Goal: Navigation & Orientation: Find specific page/section

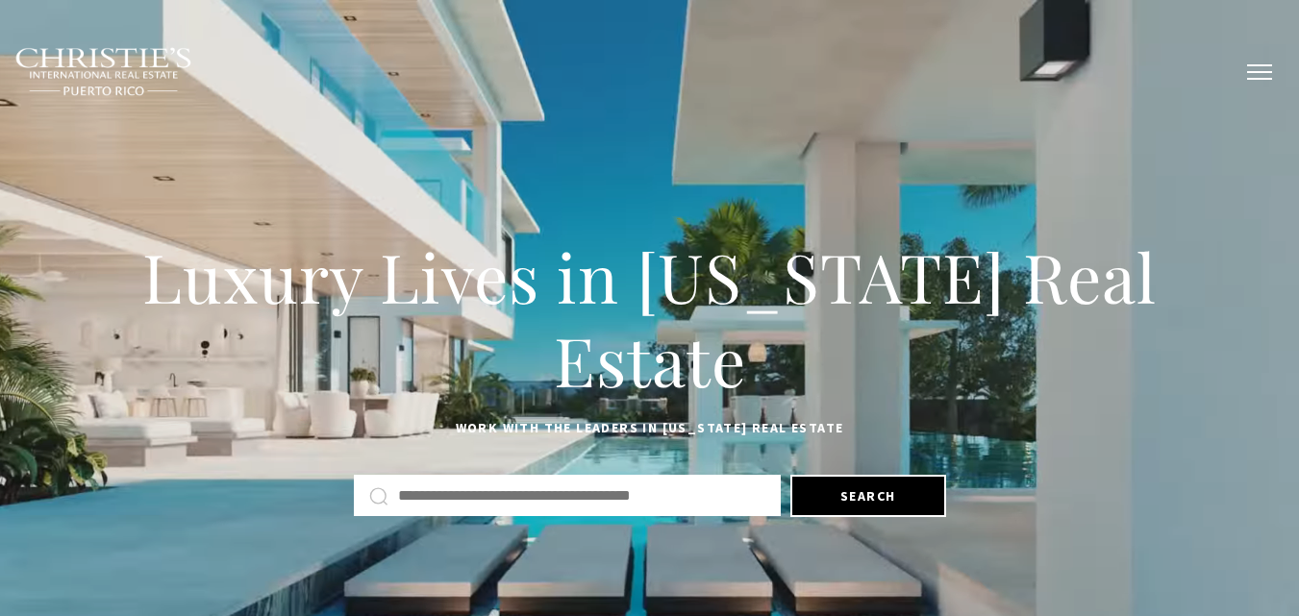
click at [1255, 75] on button "button" at bounding box center [1260, 72] width 50 height 56
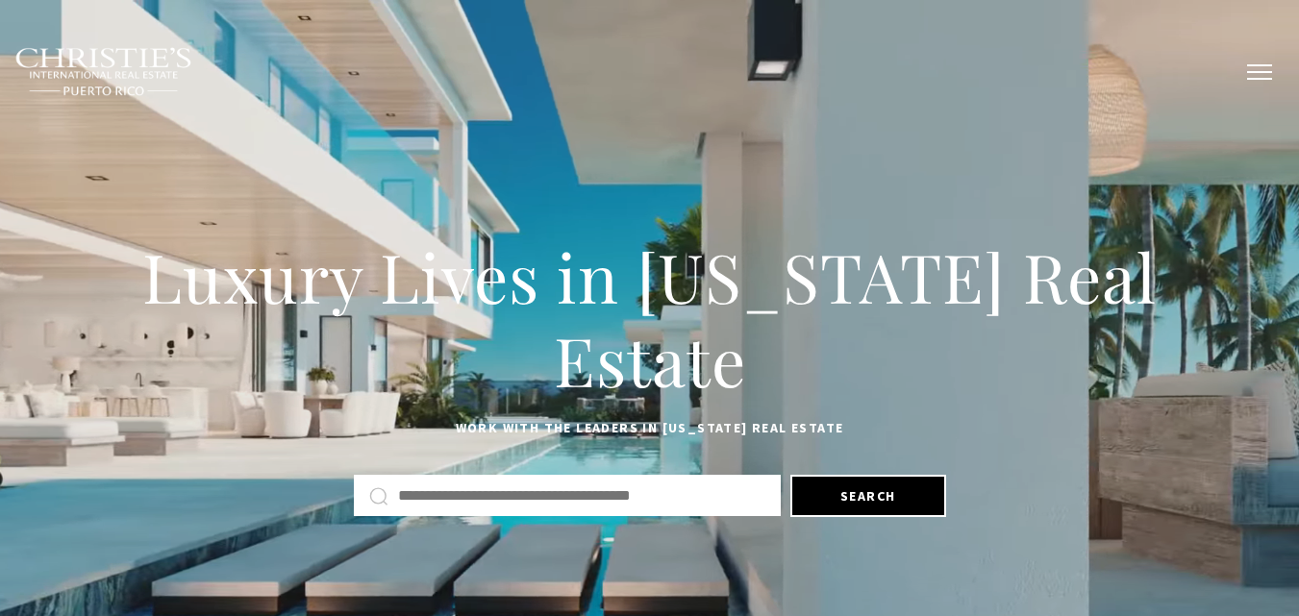
click at [1261, 73] on button "button" at bounding box center [1260, 72] width 50 height 56
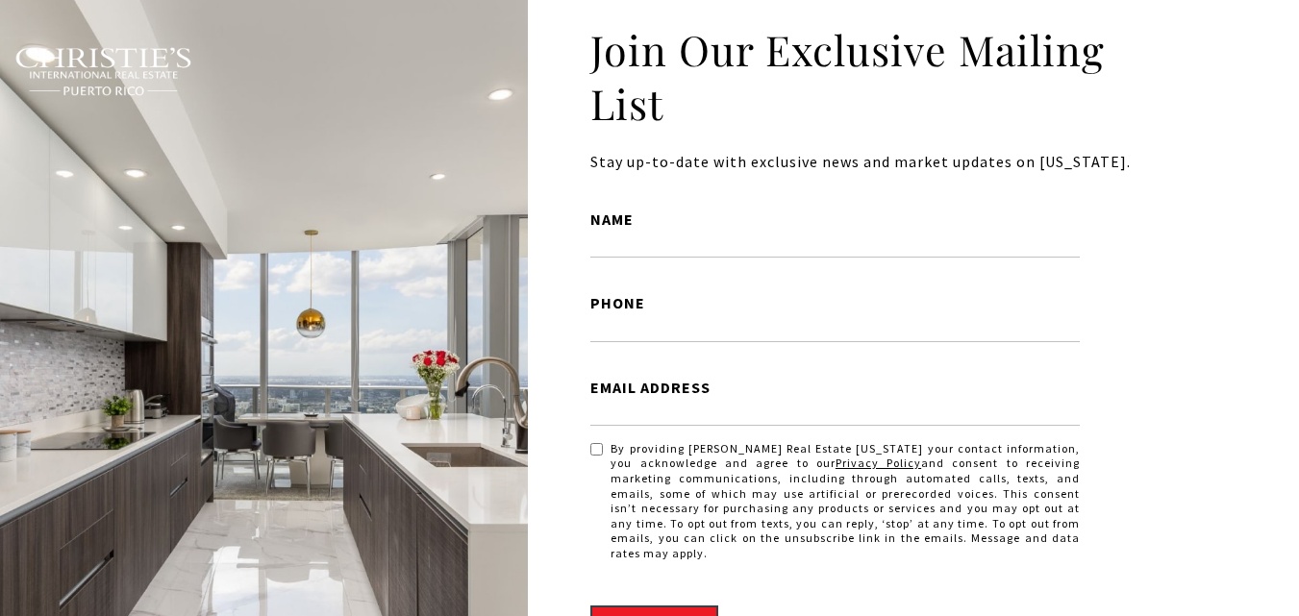
scroll to position [4616, 0]
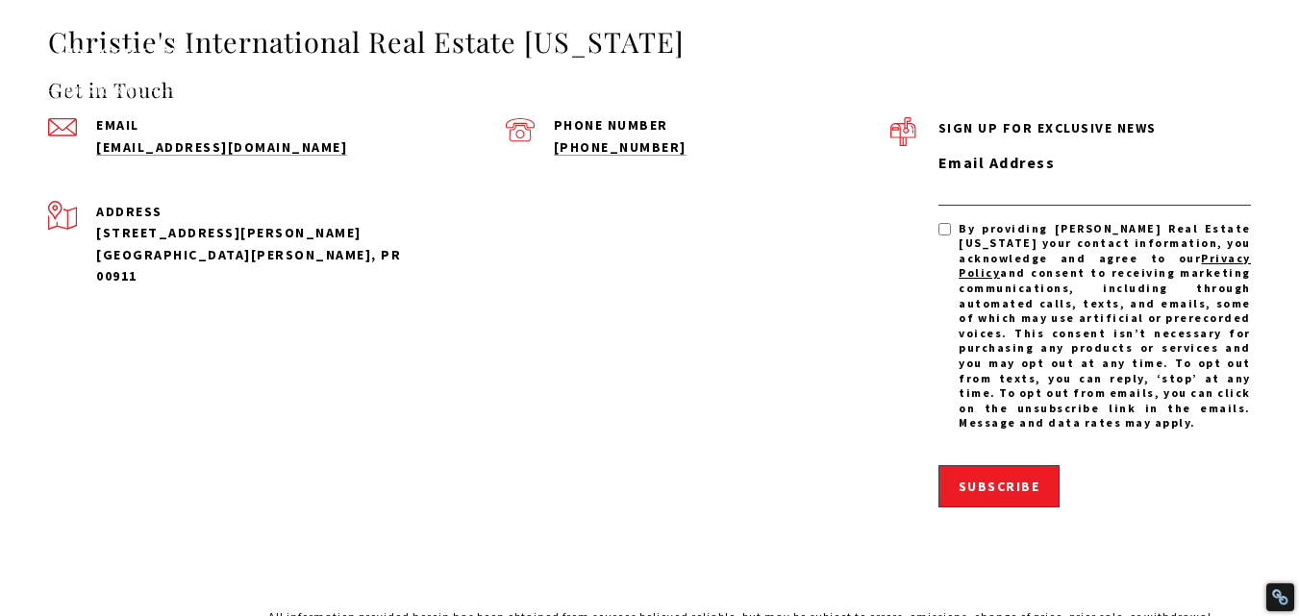
scroll to position [1807, 0]
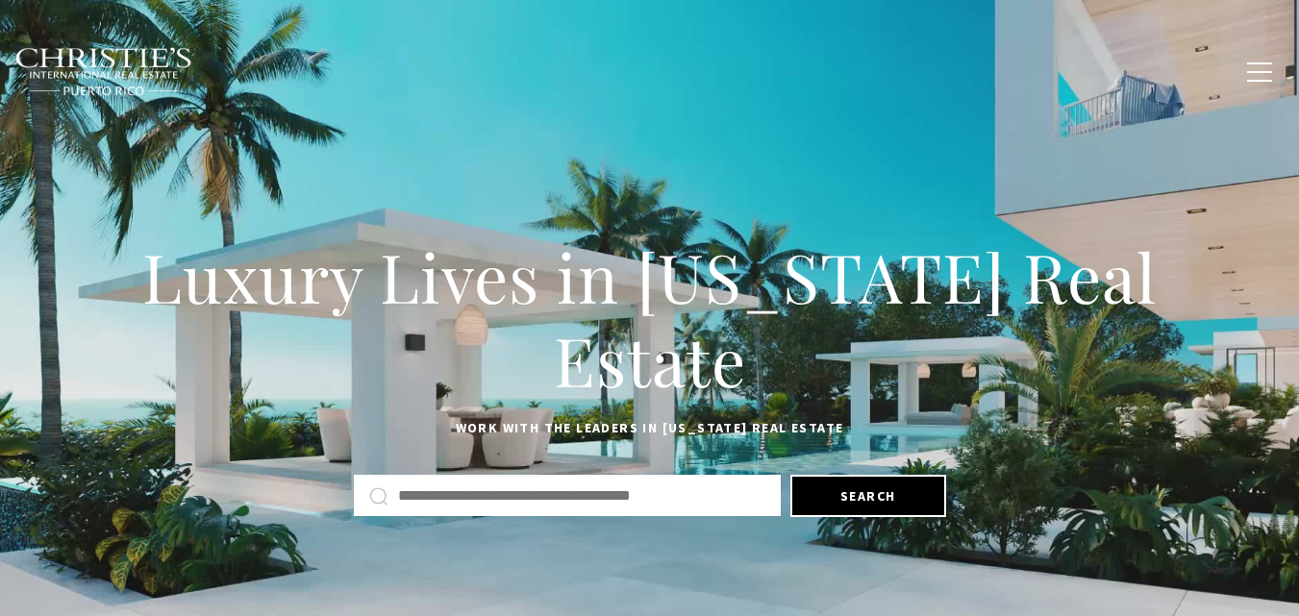
click at [1094, 71] on span "Blogs" at bounding box center [1084, 71] width 48 height 16
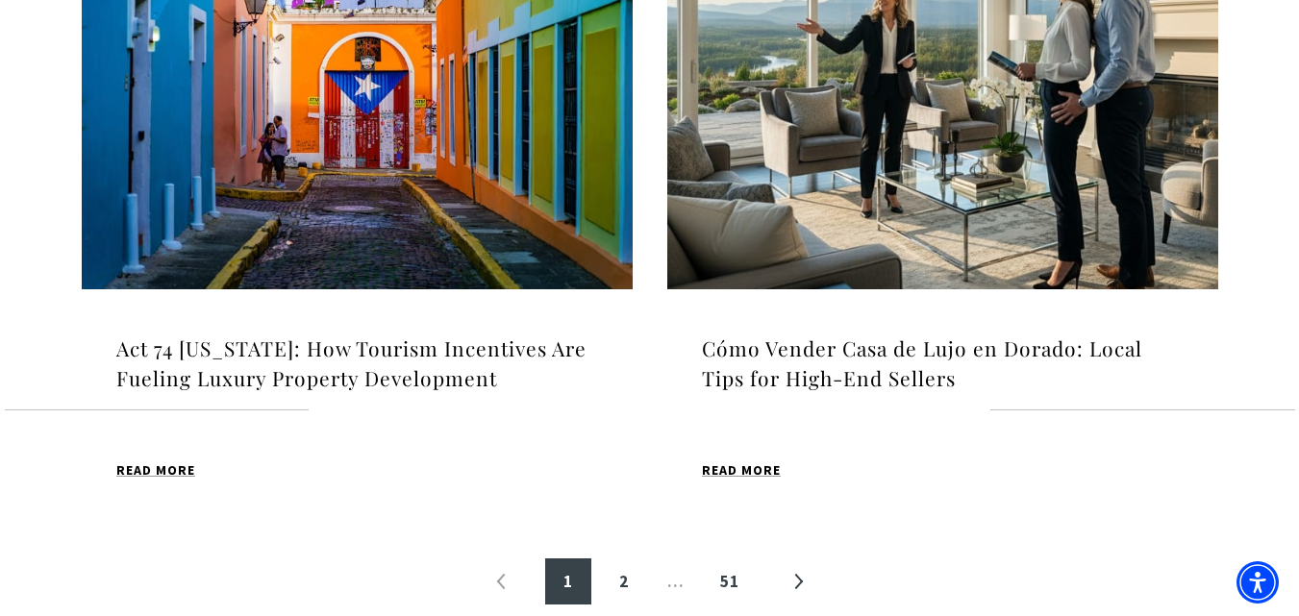
scroll to position [2212, 0]
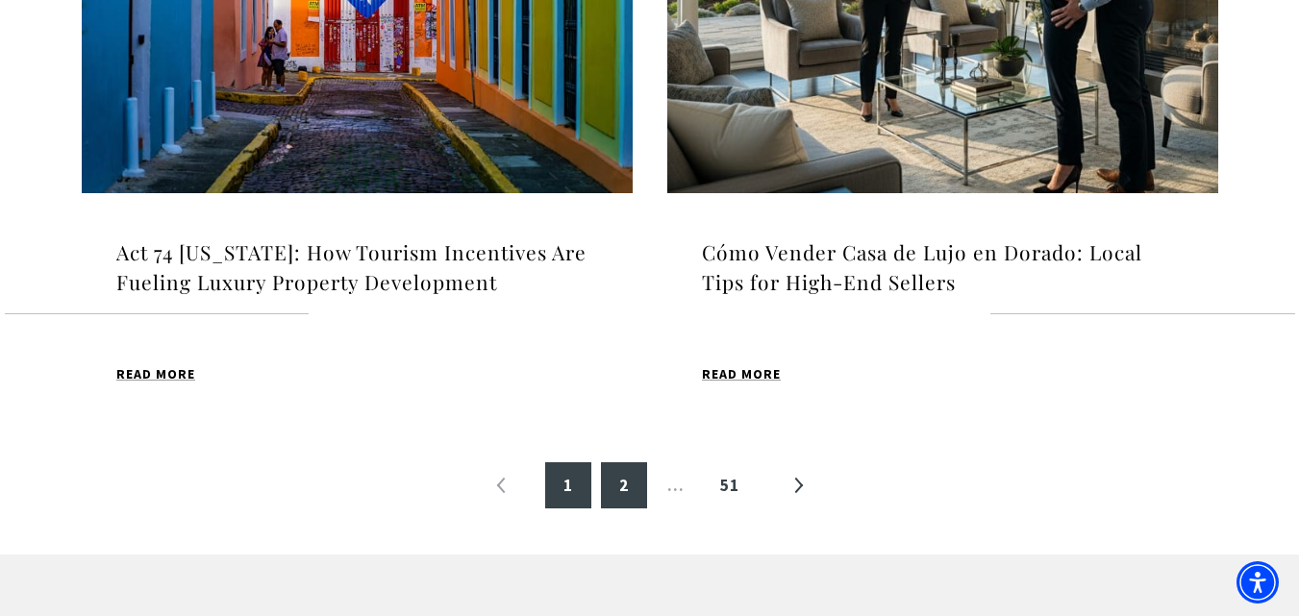
click at [626, 463] on link "2" at bounding box center [624, 486] width 46 height 46
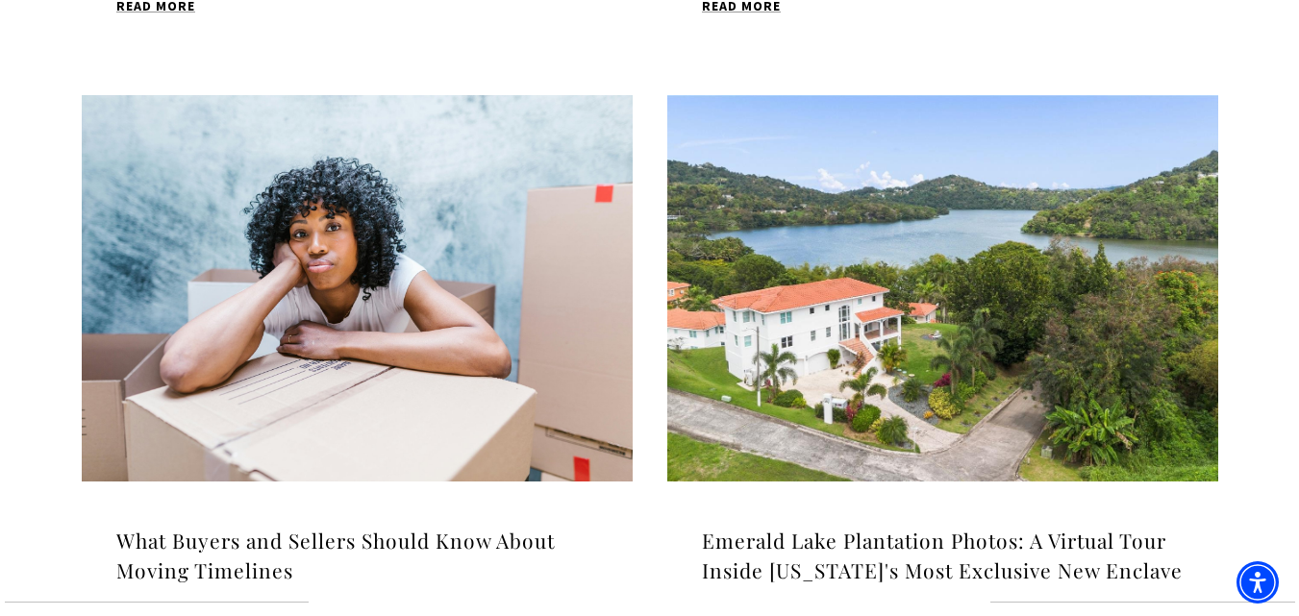
scroll to position [2404, 0]
